Goal: Task Accomplishment & Management: Use online tool/utility

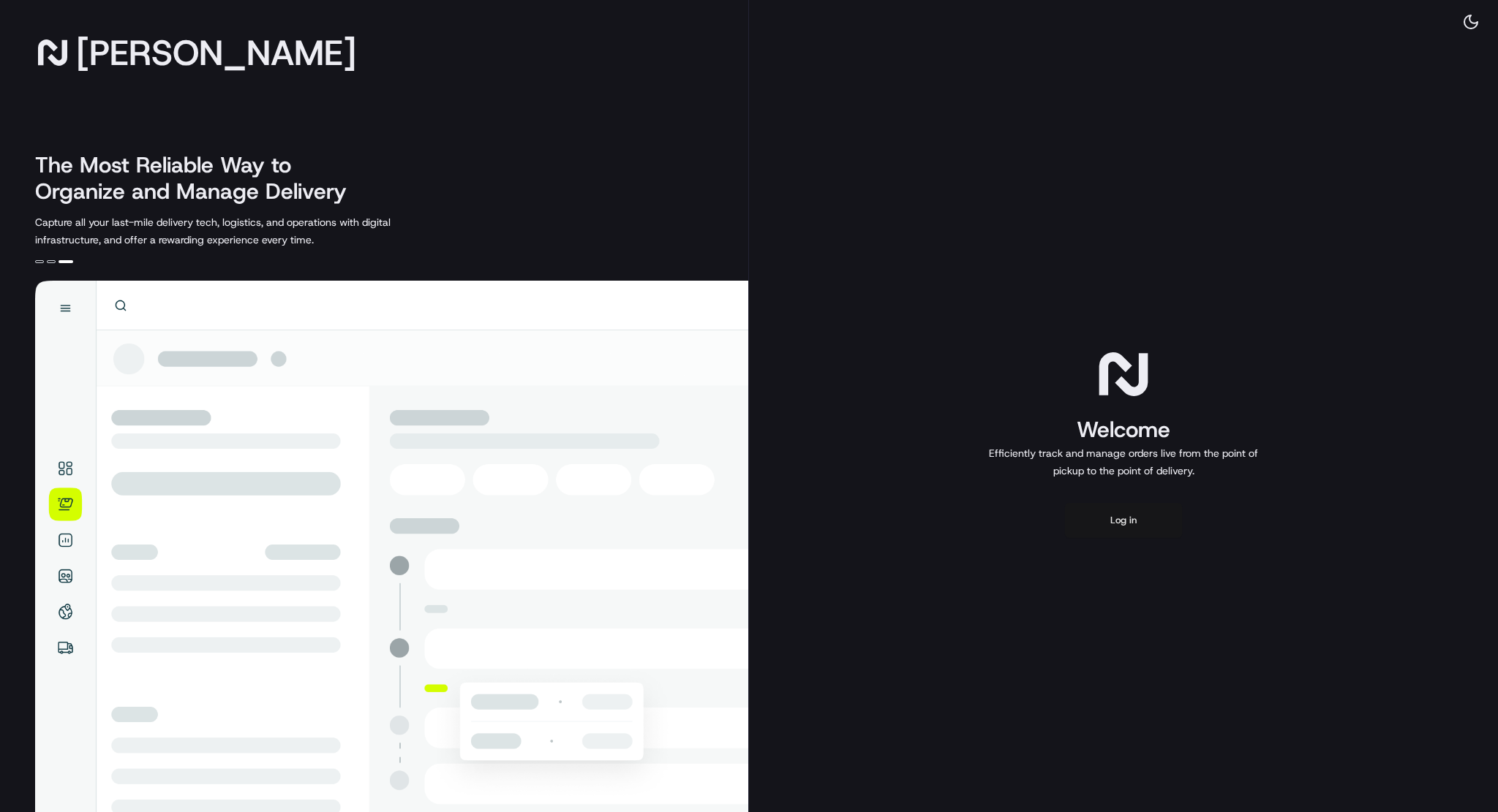
click at [1114, 517] on button "Log in" at bounding box center [1123, 521] width 117 height 35
